Goal: Task Accomplishment & Management: Use online tool/utility

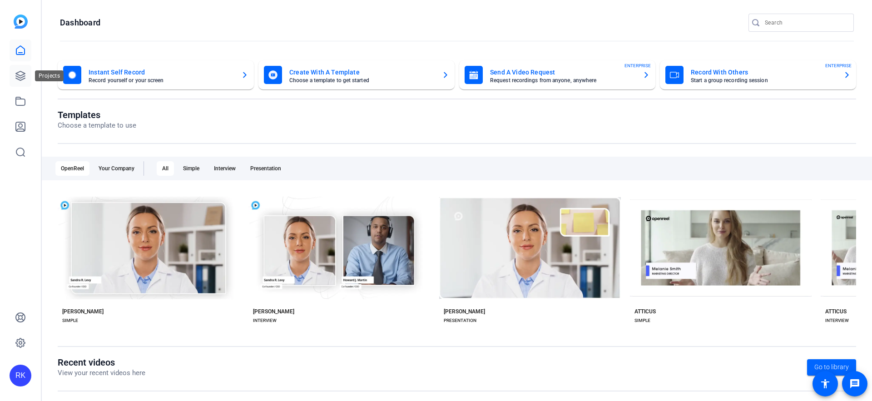
click at [18, 75] on icon at bounding box center [20, 75] width 11 height 11
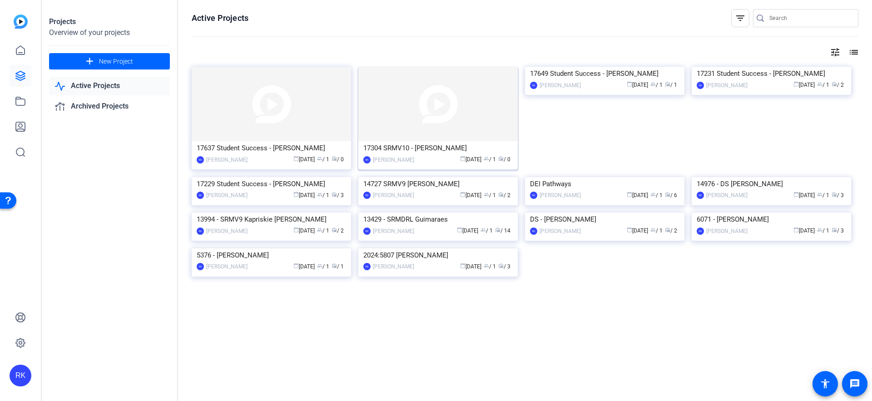
click at [394, 130] on img at bounding box center [437, 104] width 159 height 74
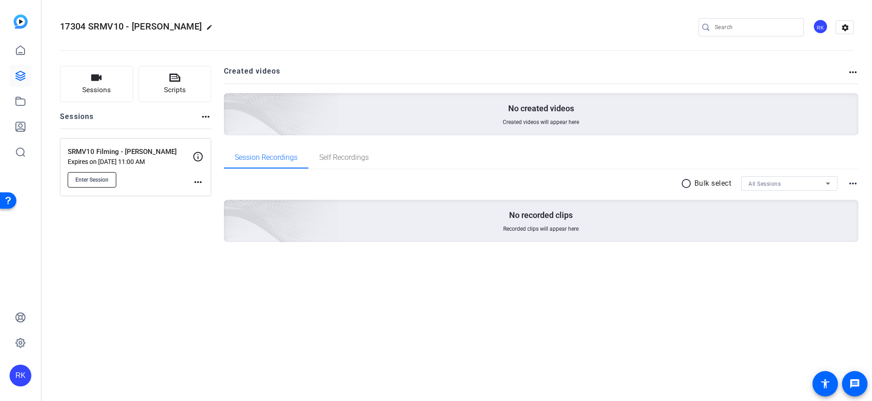
click at [106, 180] on span "Enter Session" at bounding box center [91, 179] width 33 height 7
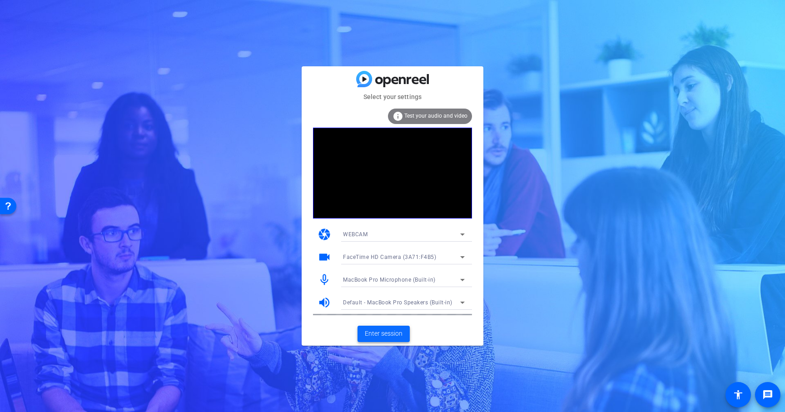
click at [388, 332] on span "Enter session" at bounding box center [384, 334] width 38 height 10
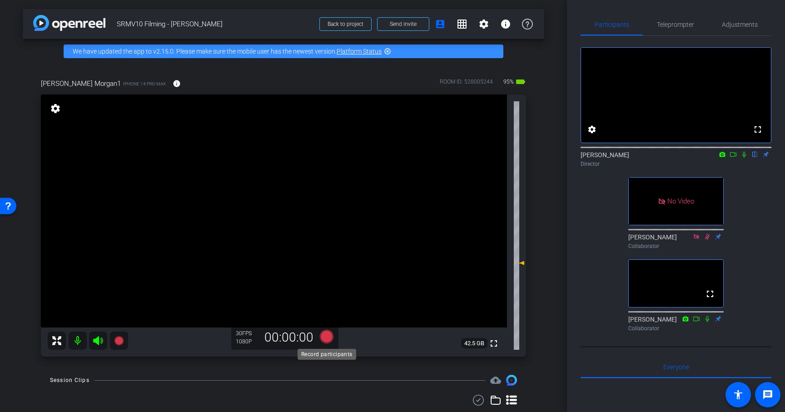
click at [327, 332] on icon at bounding box center [327, 337] width 14 height 14
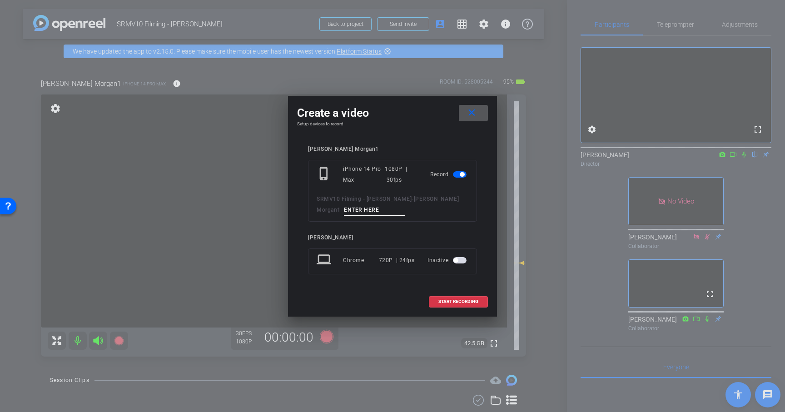
click at [348, 209] on input at bounding box center [374, 209] width 61 height 11
type input "Interview"
click at [478, 238] on div "[PERSON_NAME] Morgan1 phone_iphone iPhone 14 Pro Max 1080P | 30fps Record SRMV1…" at bounding box center [392, 216] width 191 height 159
click at [464, 301] on span "START RECORDING" at bounding box center [458, 301] width 40 height 5
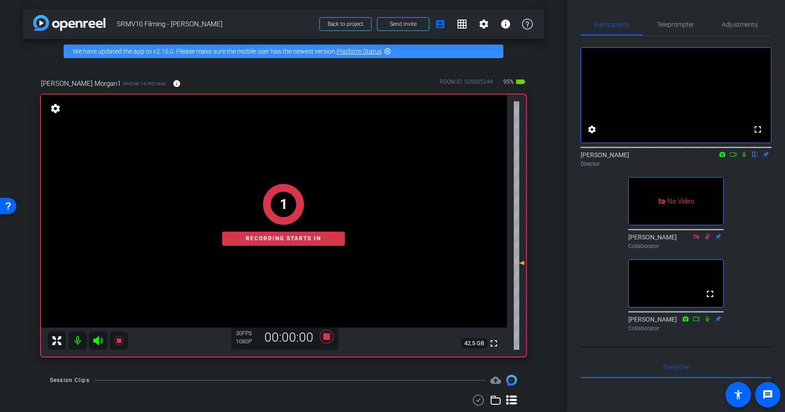
click at [744, 158] on icon at bounding box center [743, 154] width 7 height 6
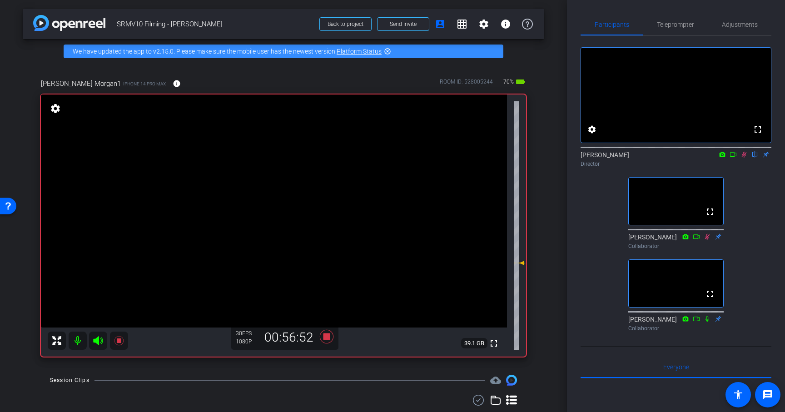
click at [743, 158] on icon at bounding box center [744, 155] width 5 height 6
click at [327, 341] on icon at bounding box center [327, 336] width 22 height 16
